Goal: Task Accomplishment & Management: Manage account settings

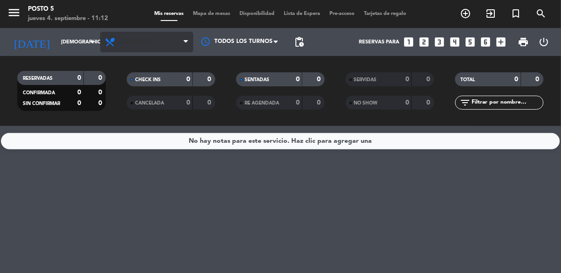
click at [146, 34] on span "Almuerzo" at bounding box center [146, 42] width 93 height 21
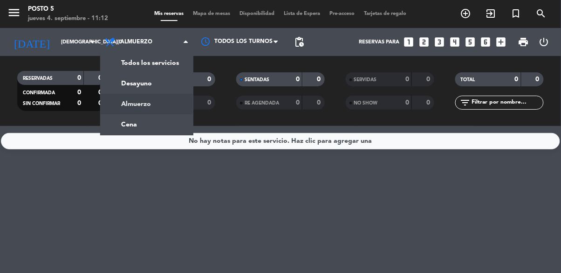
click at [143, 196] on div "No hay notas para este servicio. Haz clic para agregar una" at bounding box center [280, 199] width 561 height 147
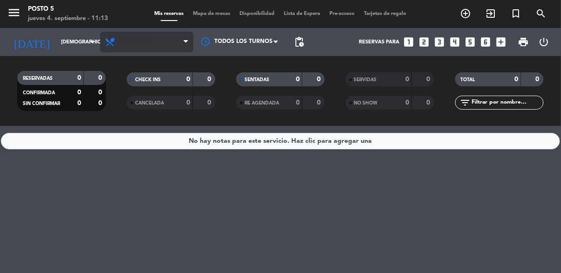
click at [147, 34] on span "Almuerzo" at bounding box center [146, 42] width 93 height 21
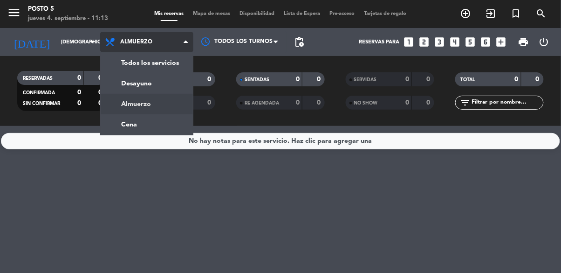
click at [171, 123] on div "menu Posto 5 [DATE] 4. septiembre - 11:13 Mis reservas Mapa de mesas Disponibil…" at bounding box center [280, 63] width 561 height 126
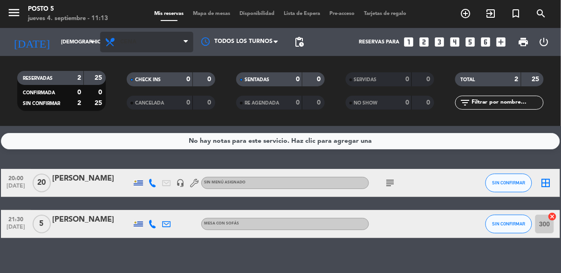
click at [146, 37] on span "Cena" at bounding box center [146, 42] width 93 height 21
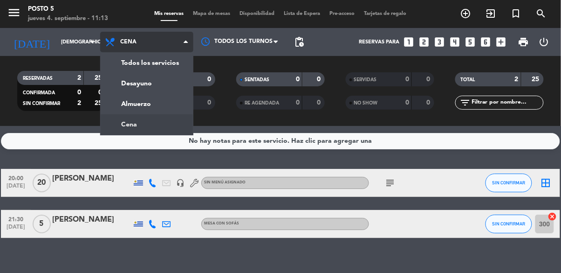
click at [162, 107] on div "menu Posto 5 [DATE] 4. septiembre - 11:13 Mis reservas Mapa de mesas Disponibil…" at bounding box center [280, 63] width 561 height 126
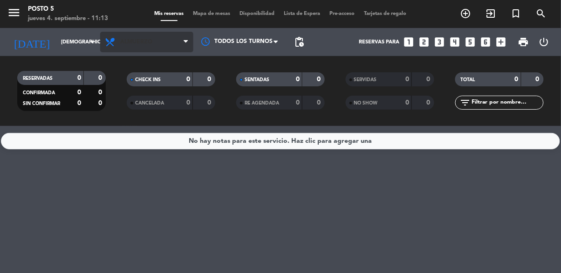
click at [160, 35] on span "Almuerzo" at bounding box center [146, 42] width 93 height 21
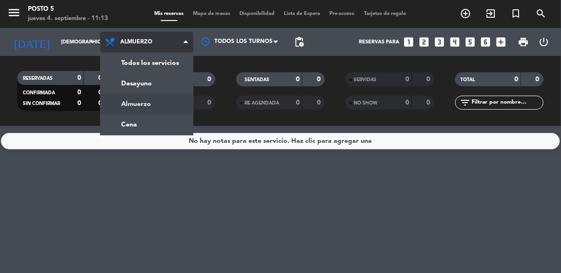
click at [163, 122] on div "menu Posto 5 [DATE] 4. septiembre - 11:13 Mis reservas Mapa de mesas Disponibil…" at bounding box center [280, 63] width 561 height 126
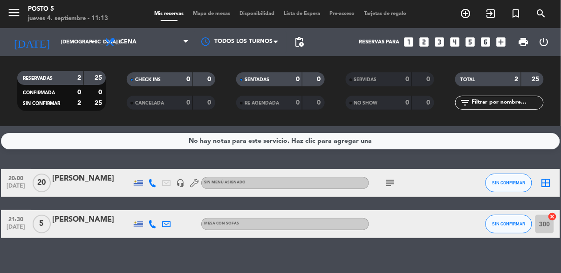
click at [393, 178] on icon "subject" at bounding box center [390, 182] width 11 height 11
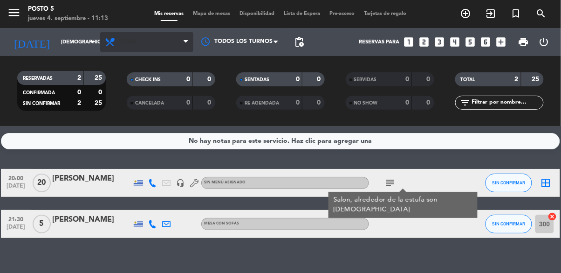
click at [145, 40] on span "Cena" at bounding box center [146, 42] width 93 height 21
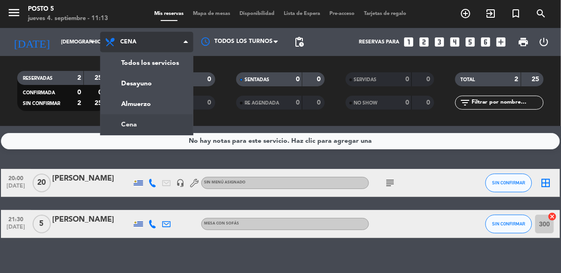
click at [163, 98] on div "menu Posto 5 [DATE] 4. septiembre - 11:13 Mis reservas Mapa de mesas Disponibil…" at bounding box center [280, 63] width 561 height 126
